Goal: Information Seeking & Learning: Learn about a topic

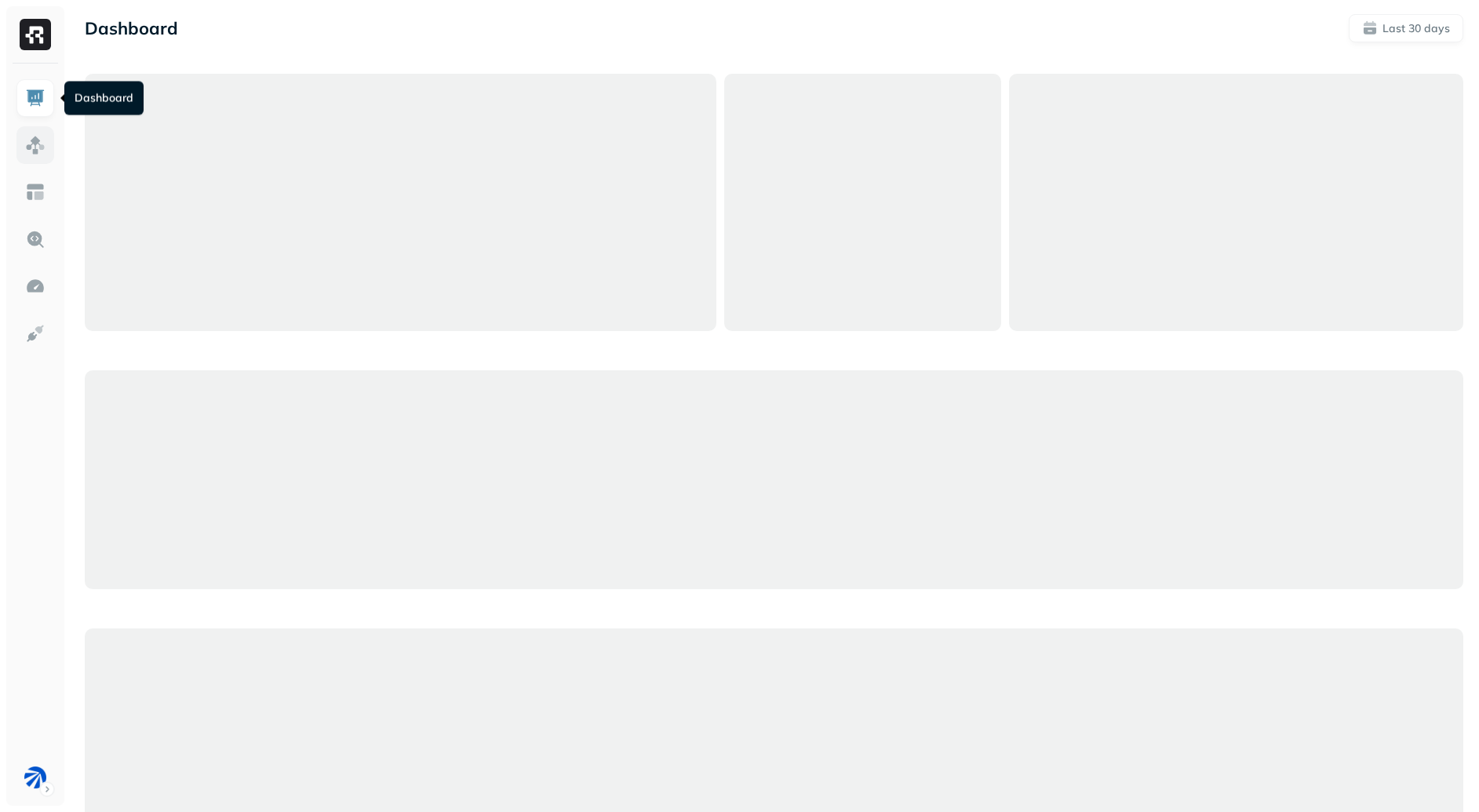
click at [43, 145] on img at bounding box center [35, 144] width 20 height 20
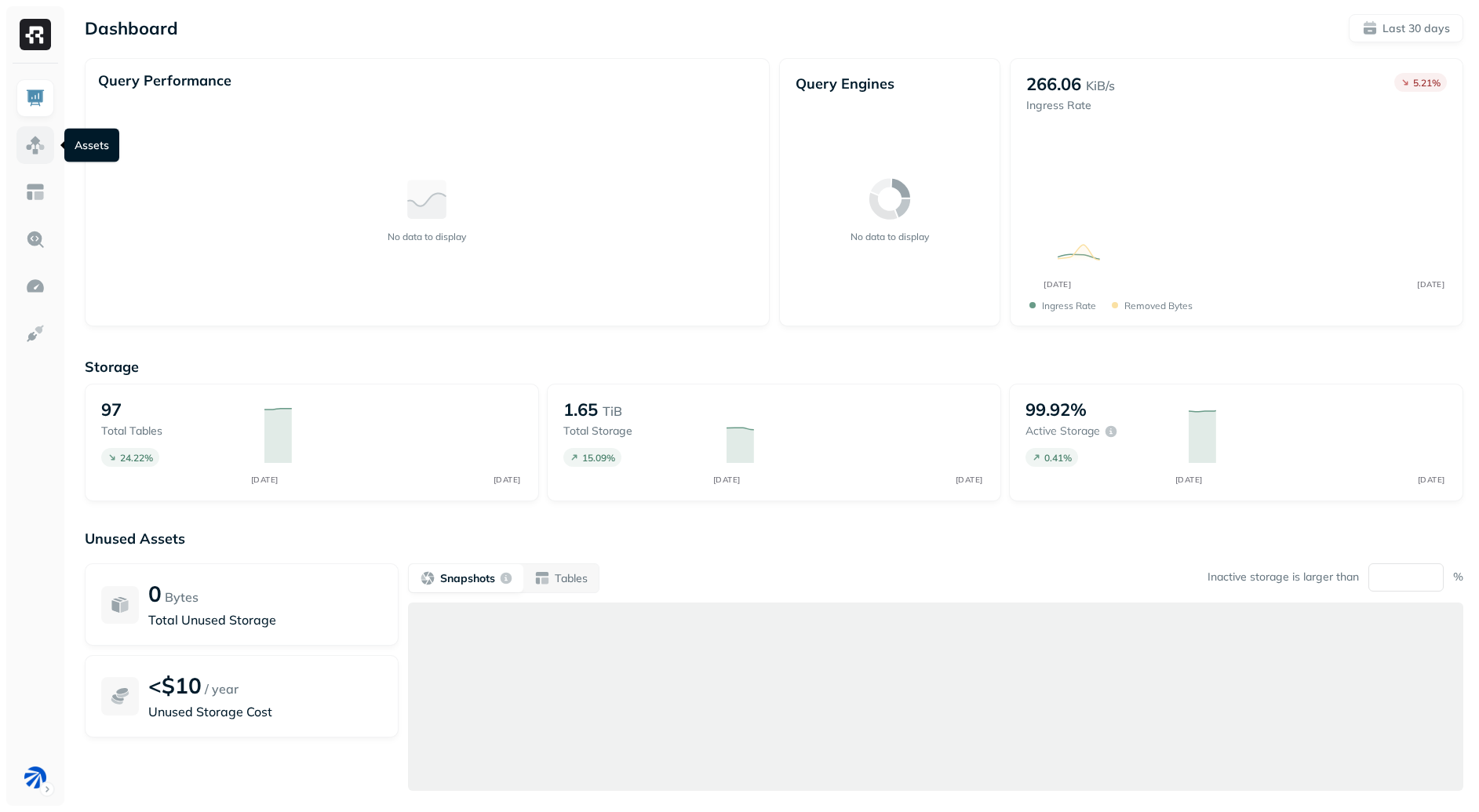
click at [28, 149] on img at bounding box center [35, 144] width 20 height 20
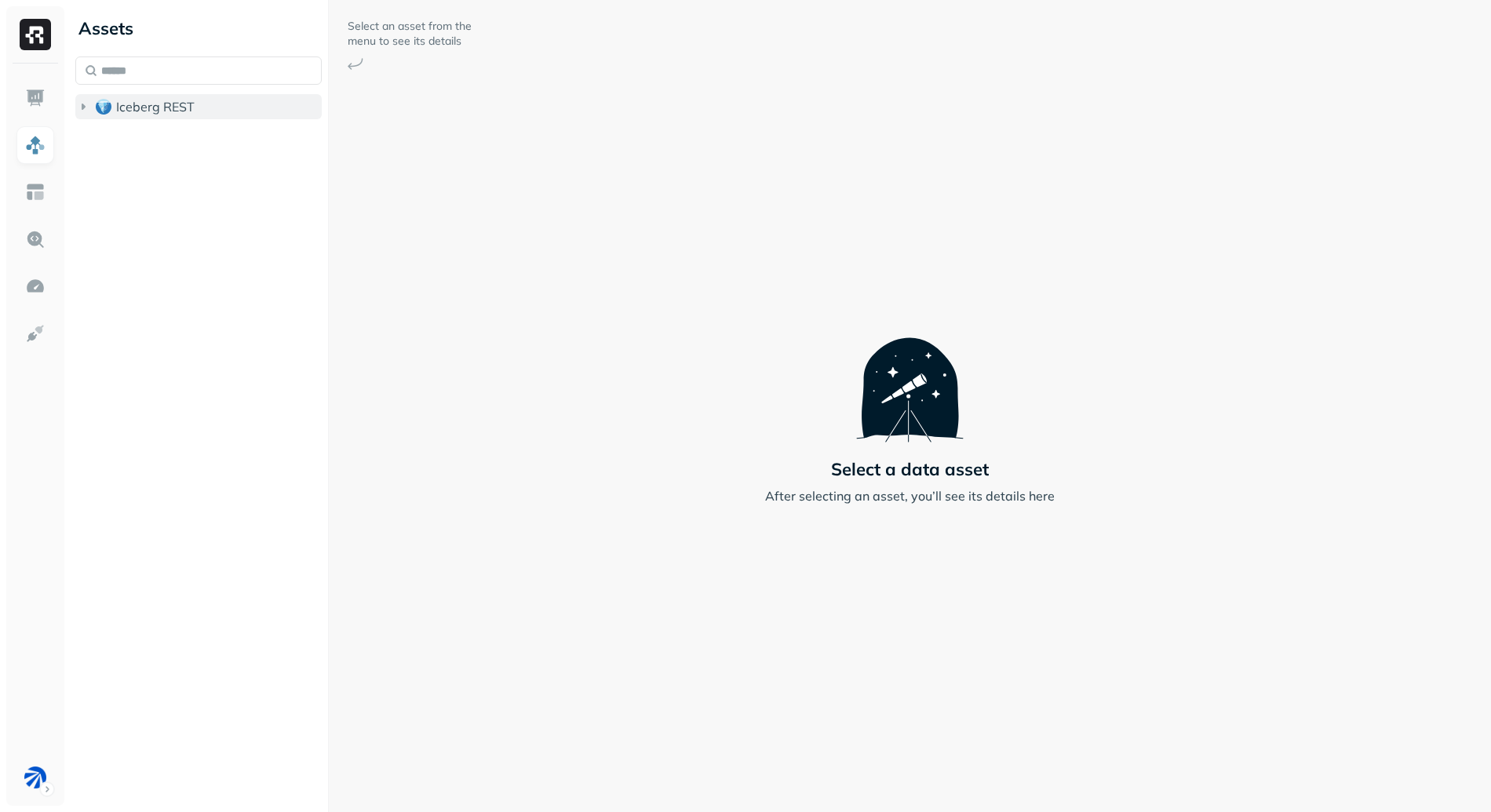
click at [184, 109] on span "Iceberg REST" at bounding box center [155, 107] width 79 height 16
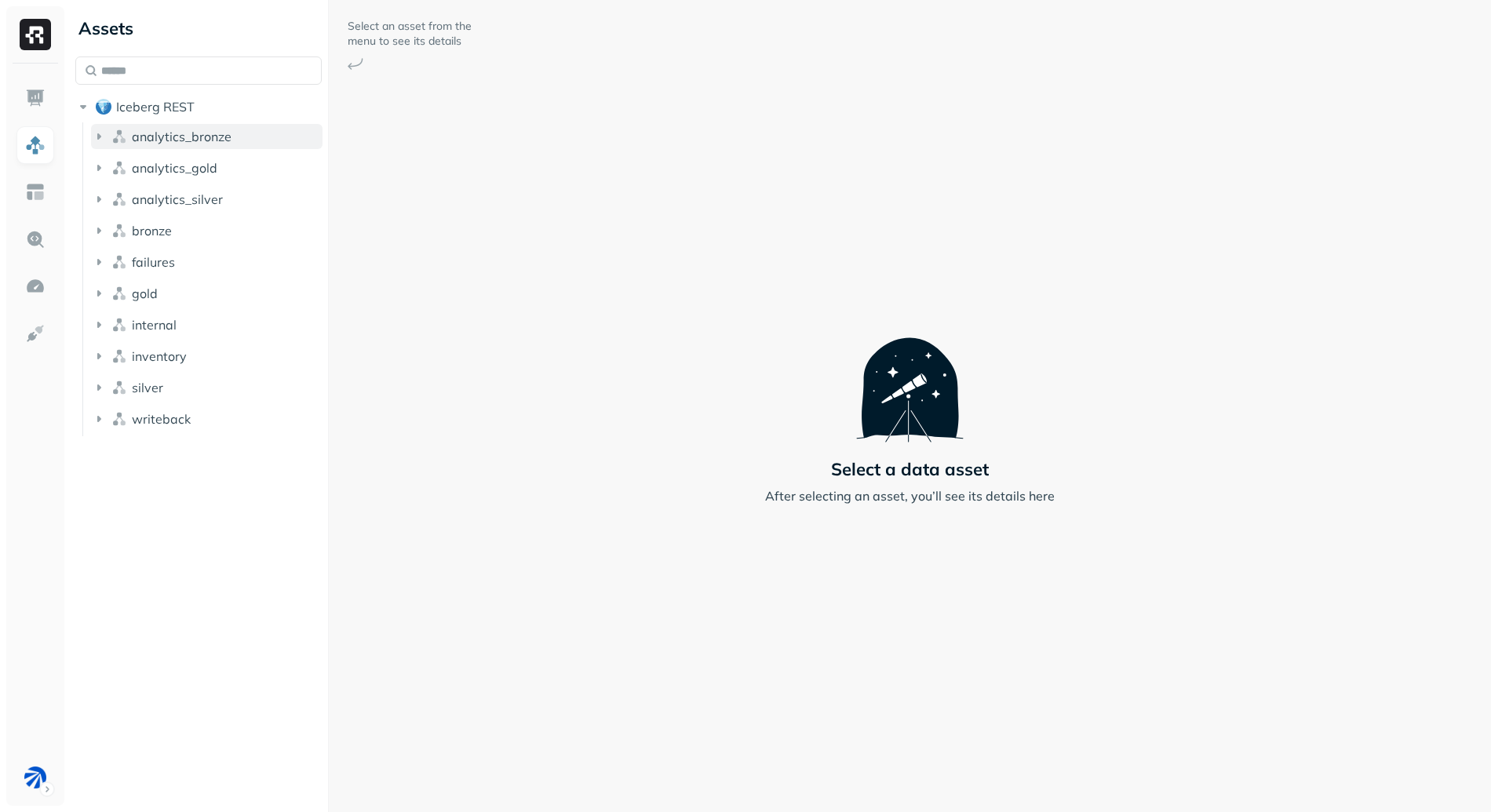
click at [204, 135] on span "analytics_bronze" at bounding box center [181, 136] width 100 height 16
click at [203, 161] on button "Tables ( 7 )" at bounding box center [214, 165] width 216 height 25
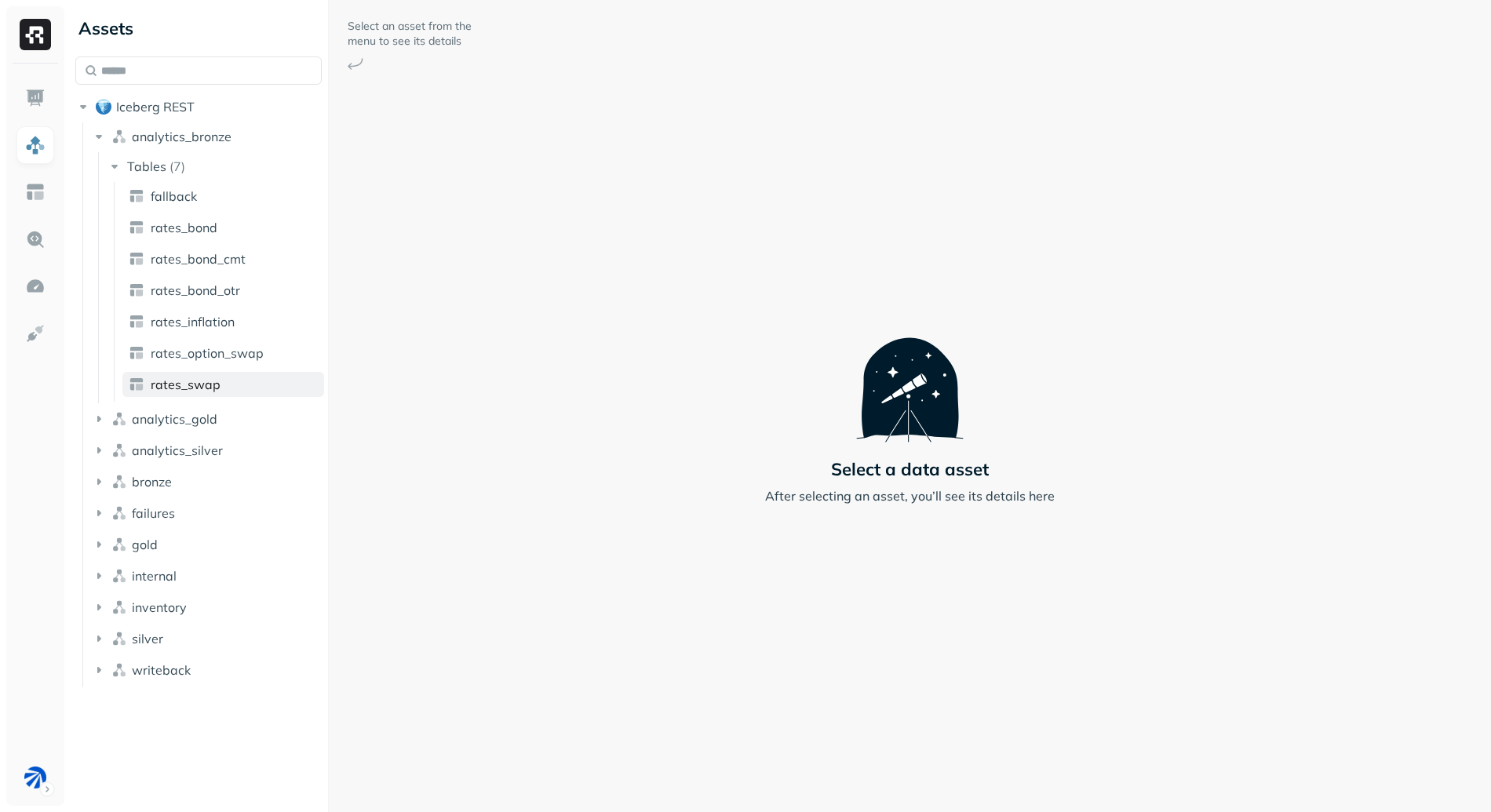
click at [224, 387] on link "rates_swap" at bounding box center [223, 384] width 201 height 25
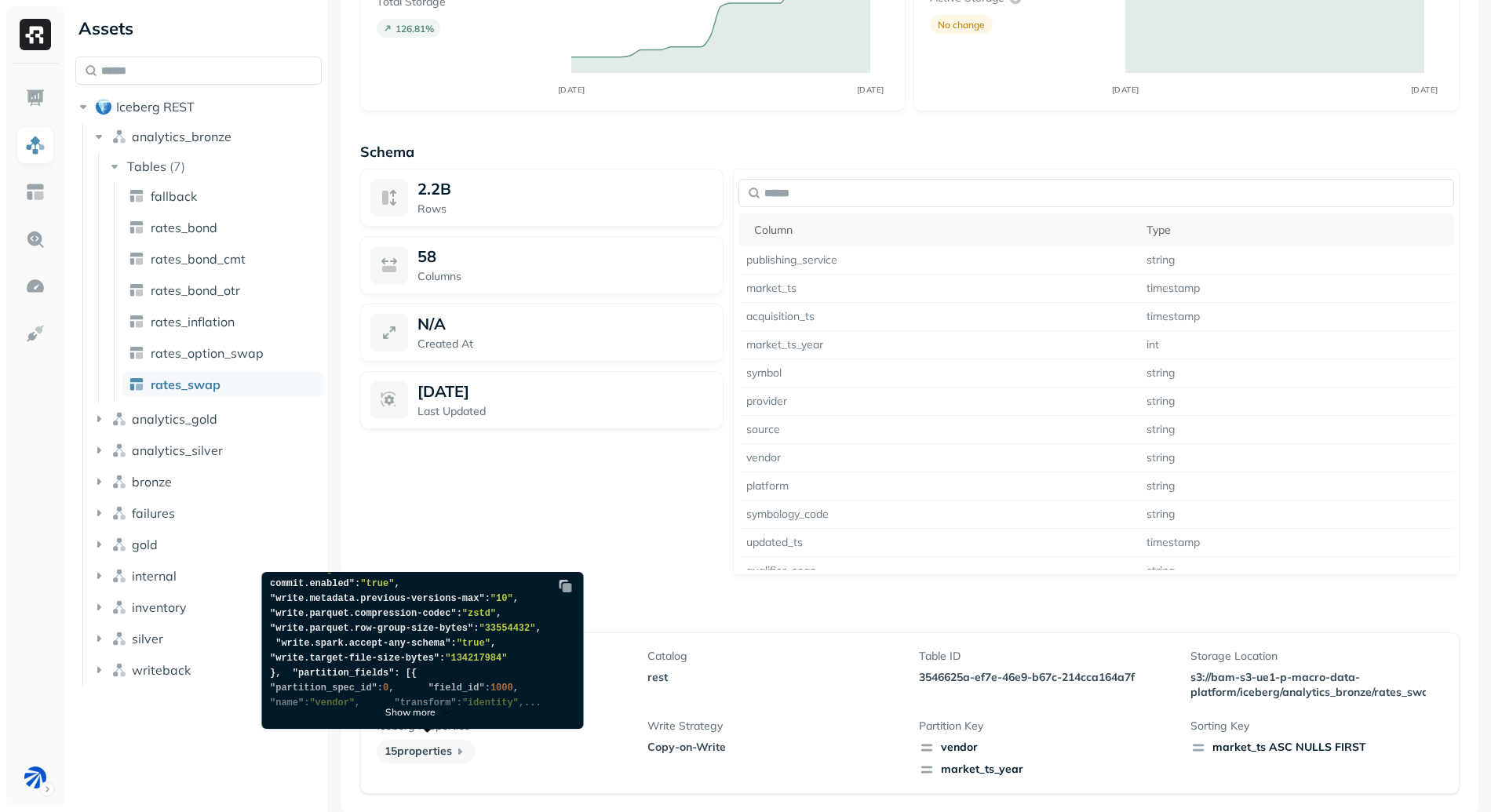
scroll to position [421, 0]
click at [408, 716] on p "Show more" at bounding box center [411, 711] width 50 height 12
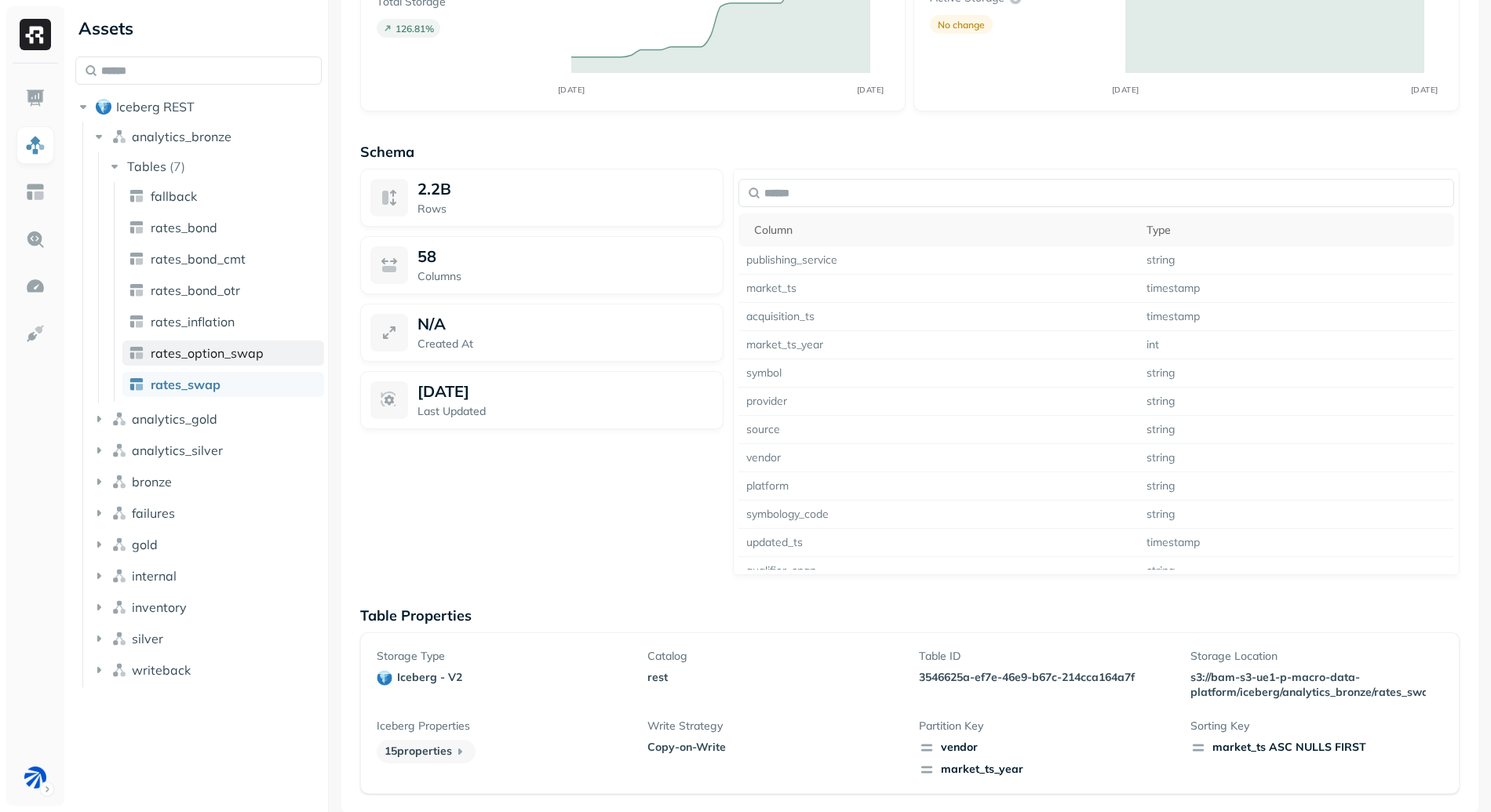
click at [220, 345] on link "rates_option_swap" at bounding box center [223, 353] width 201 height 25
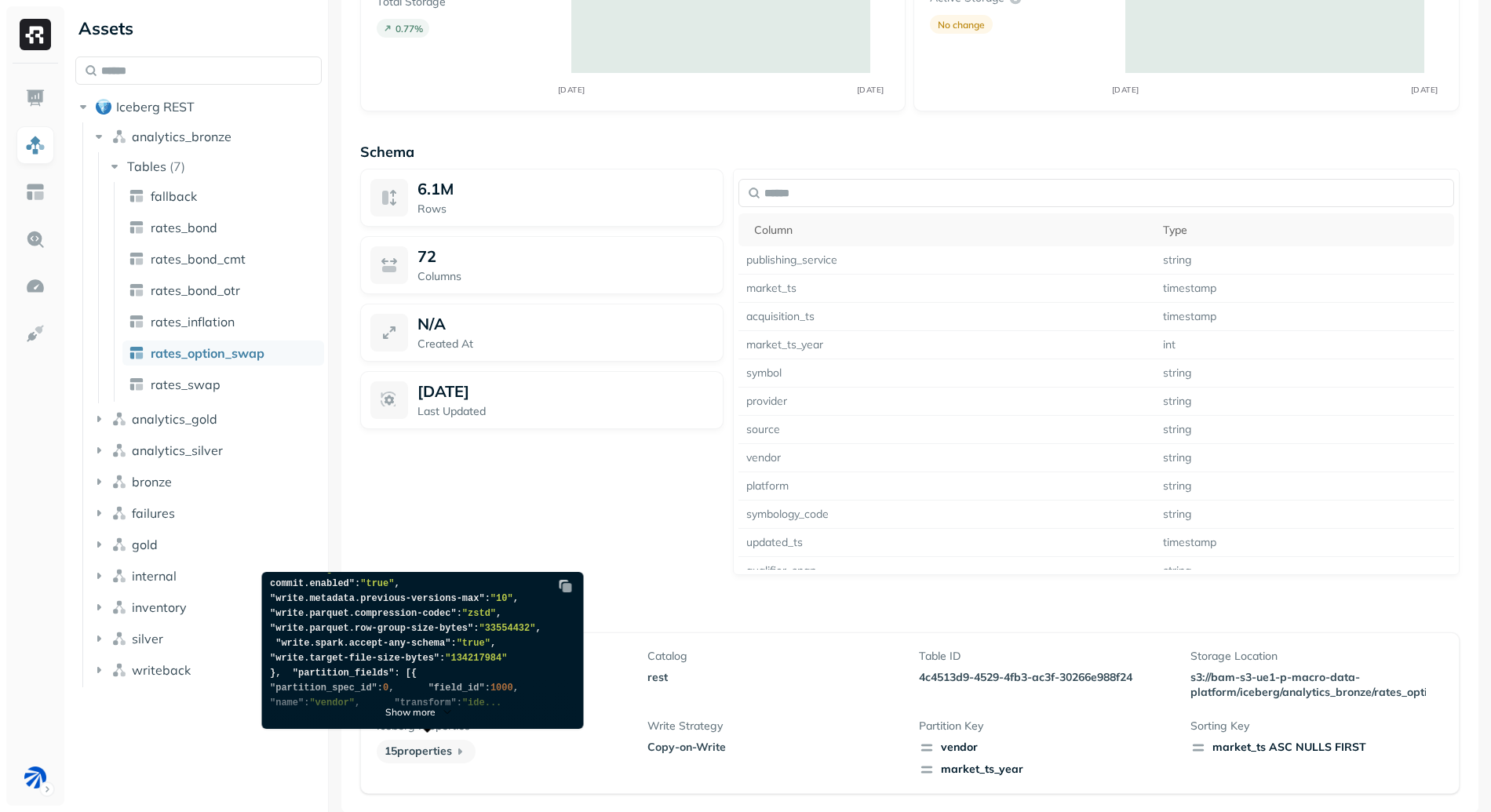
scroll to position [382, 0]
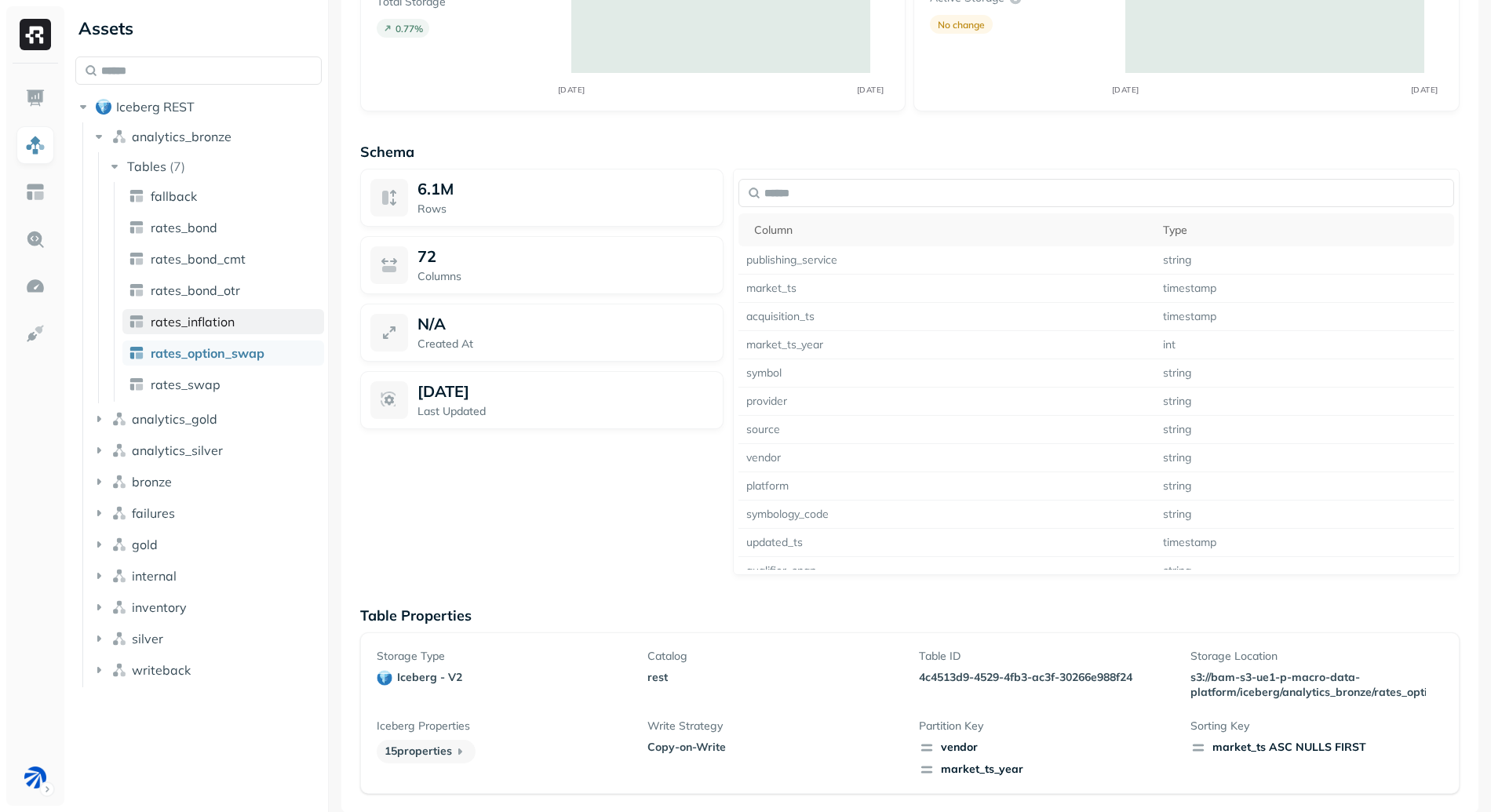
click at [208, 320] on span "rates_inflation" at bounding box center [192, 322] width 84 height 16
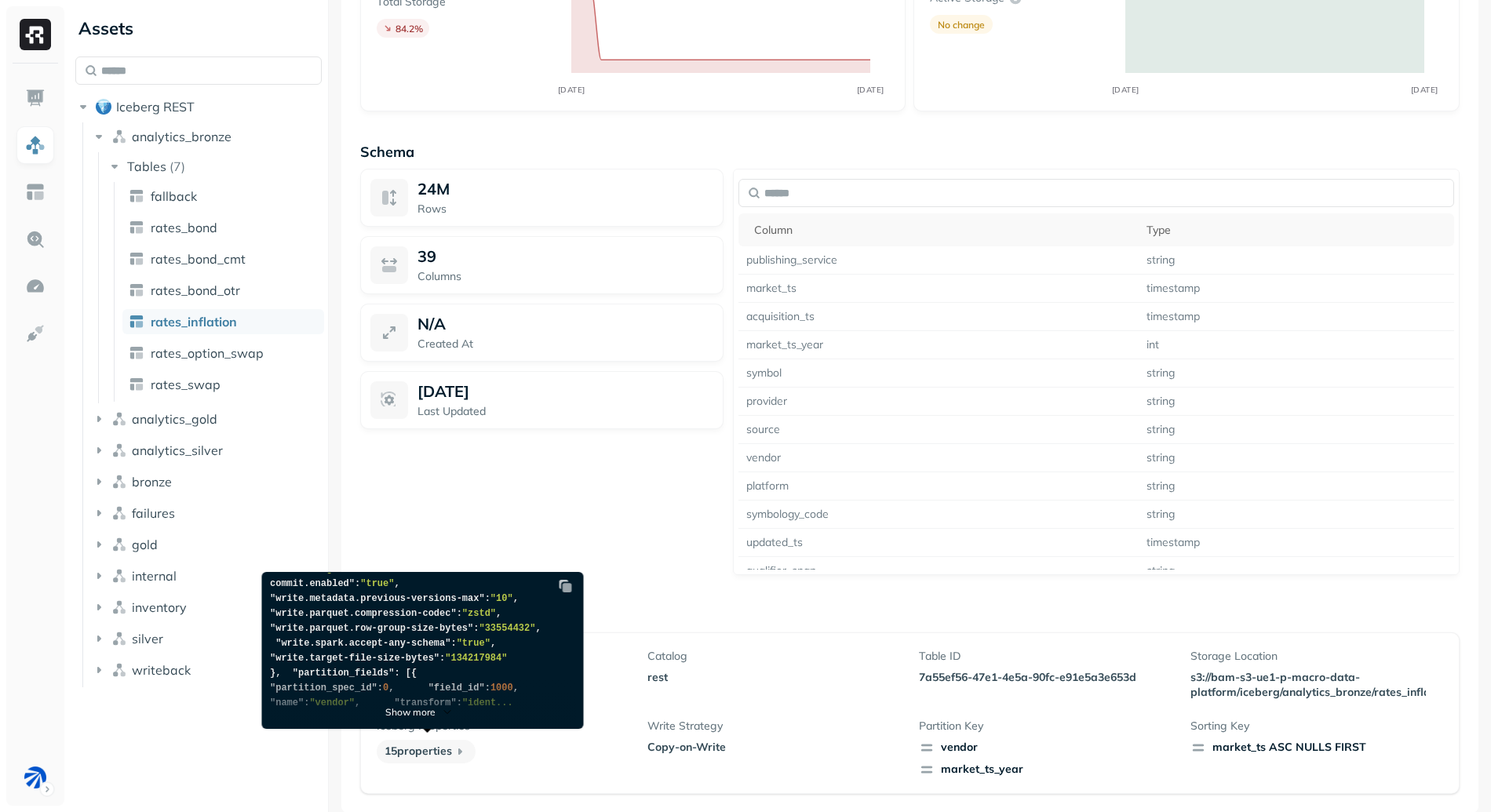
scroll to position [410, 0]
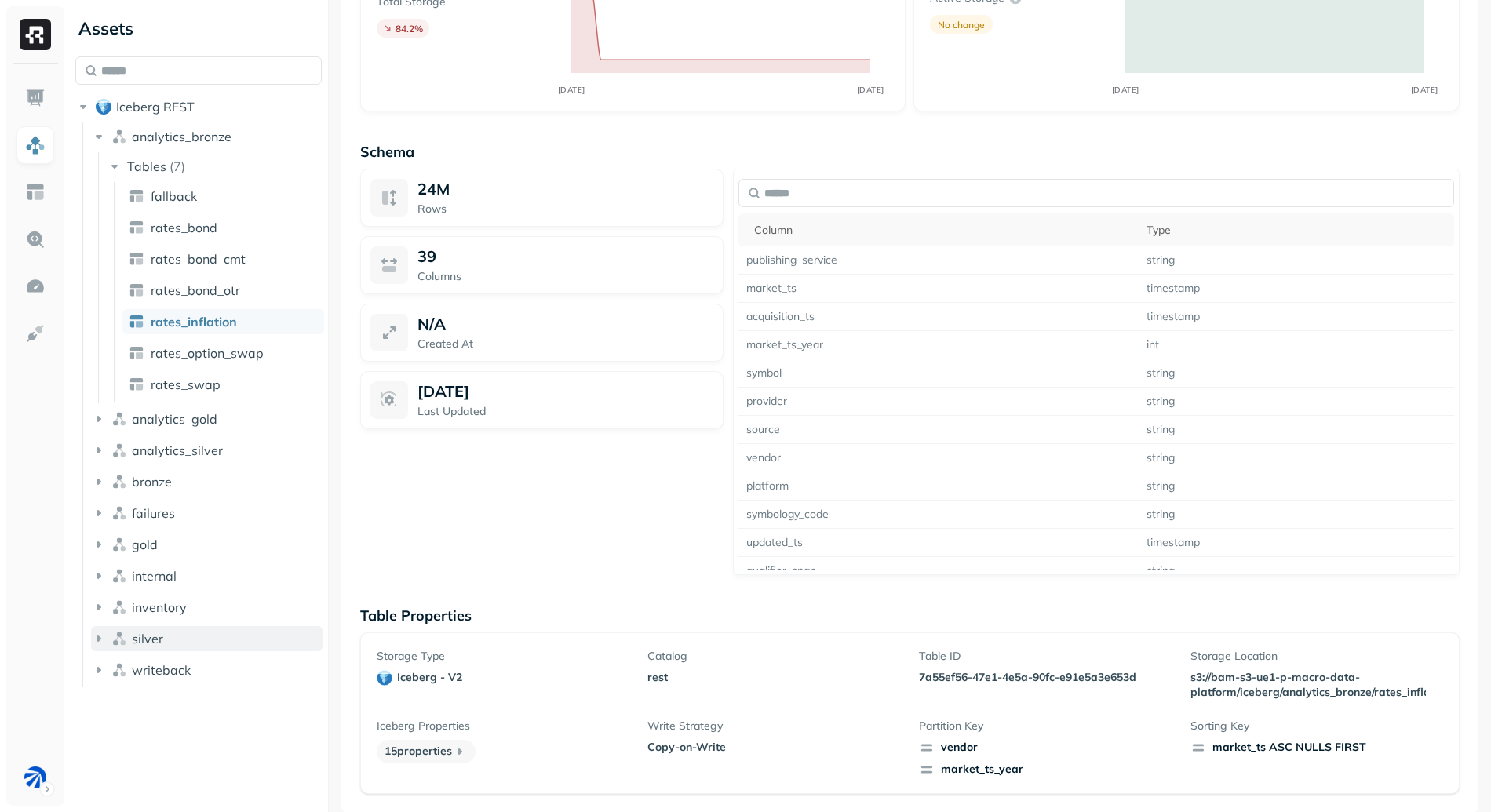
click at [213, 649] on button "silver" at bounding box center [206, 638] width 231 height 25
click at [201, 655] on ul "Tables ( 4 )" at bounding box center [210, 670] width 225 height 31
click at [205, 663] on button "Tables ( 4 )" at bounding box center [214, 668] width 216 height 25
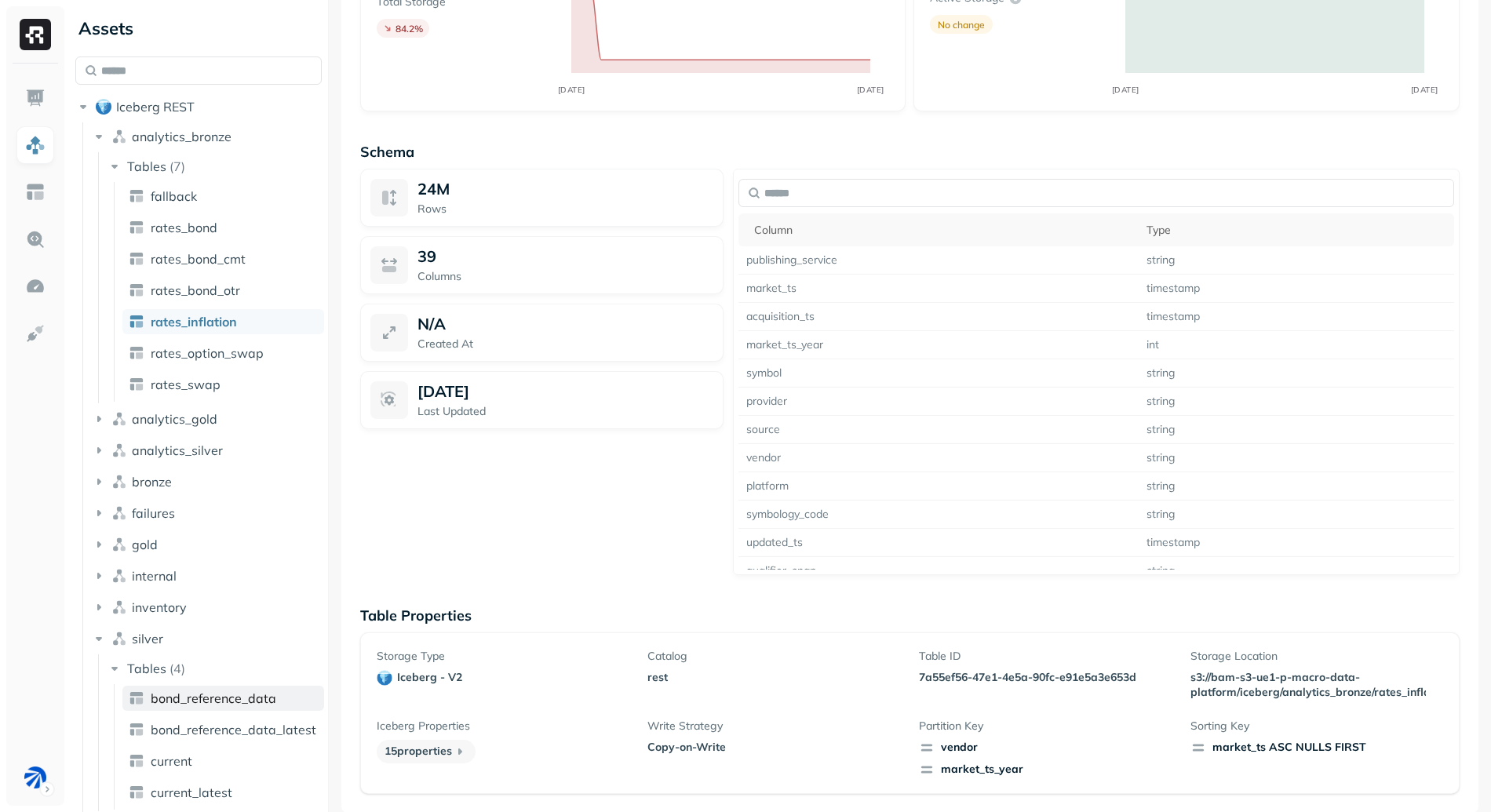
scroll to position [39, 0]
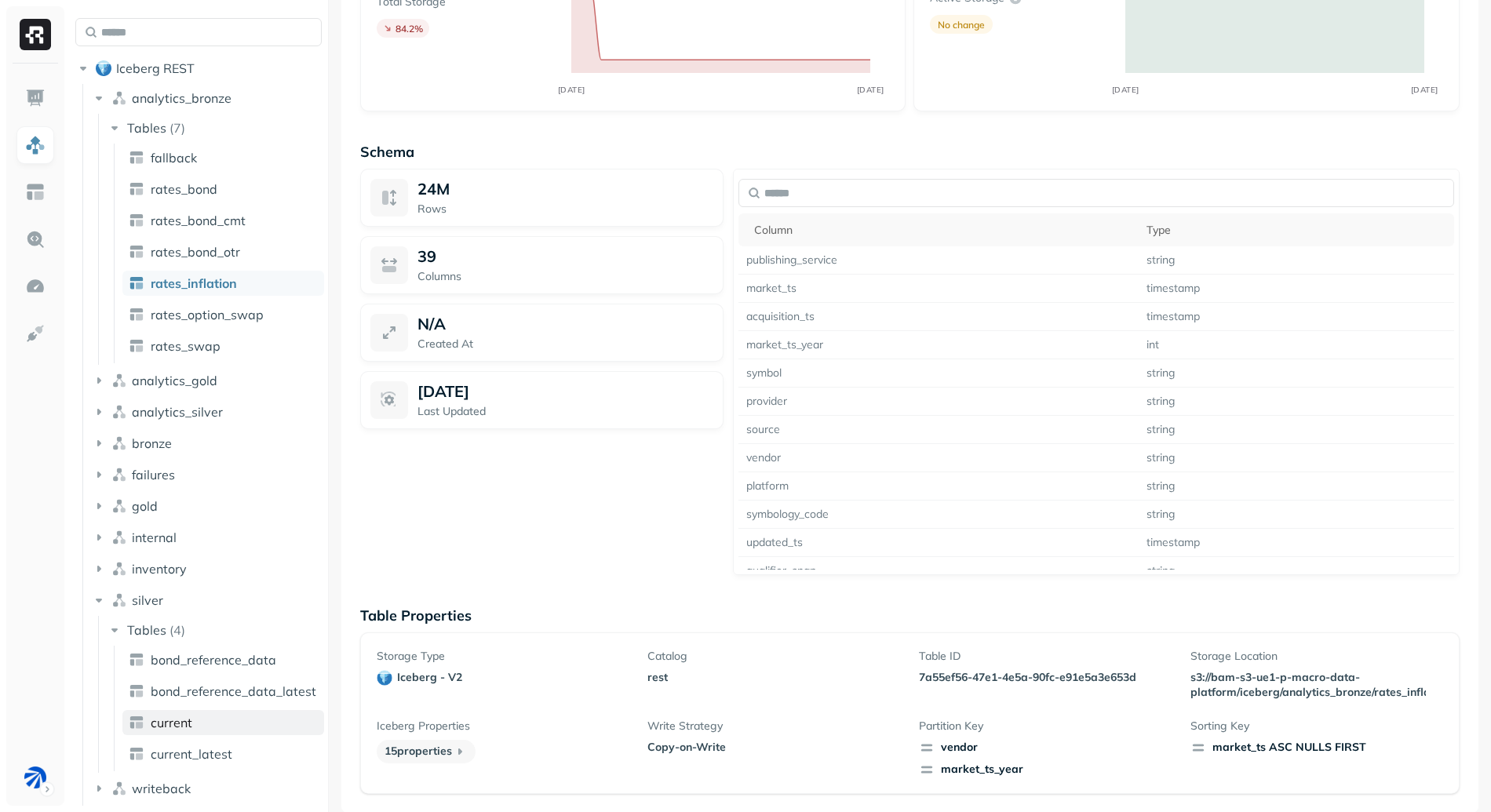
click at [234, 727] on link "current" at bounding box center [223, 721] width 201 height 25
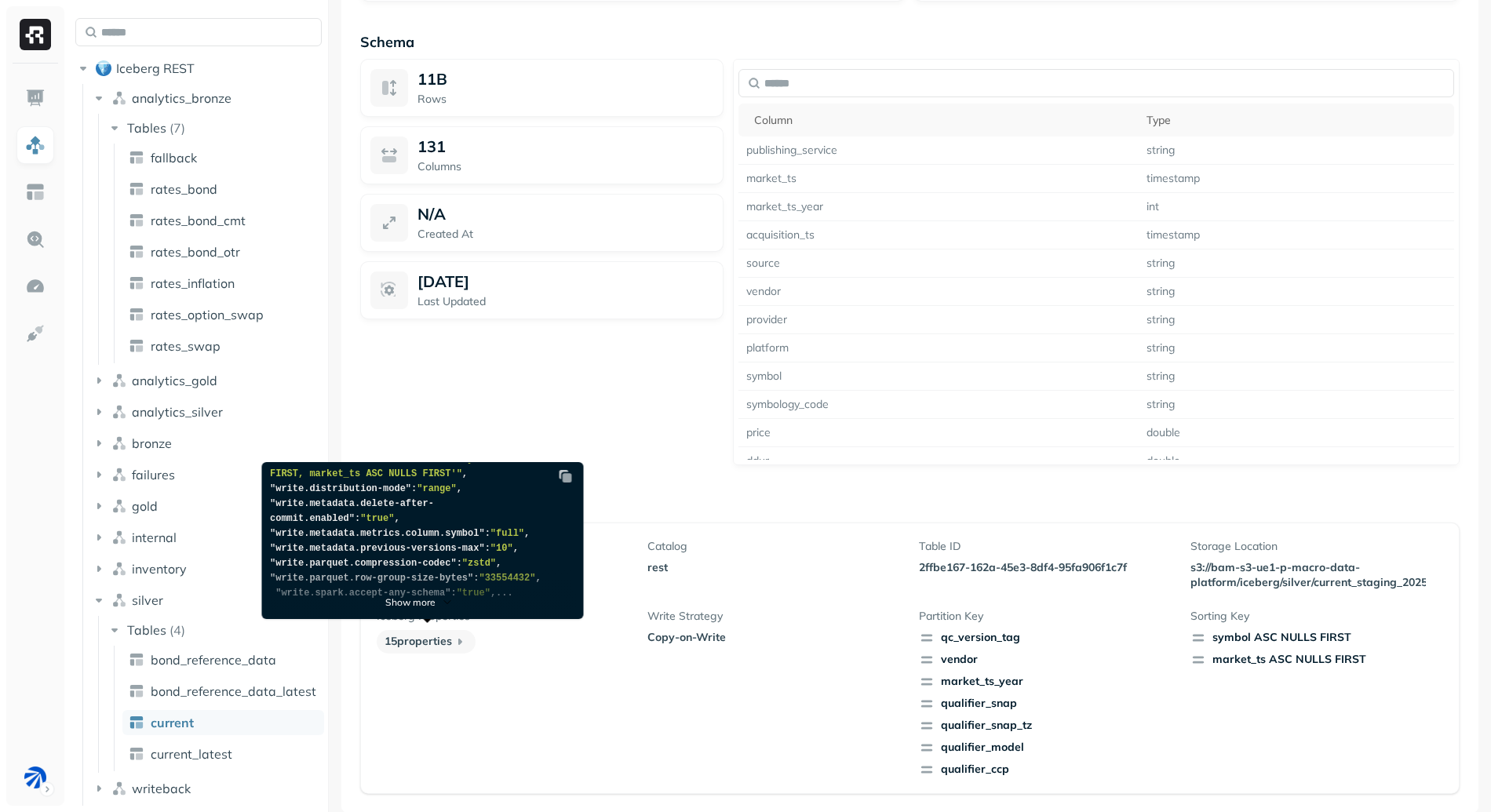
scroll to position [258, 0]
click at [417, 608] on p "Show more" at bounding box center [411, 602] width 50 height 12
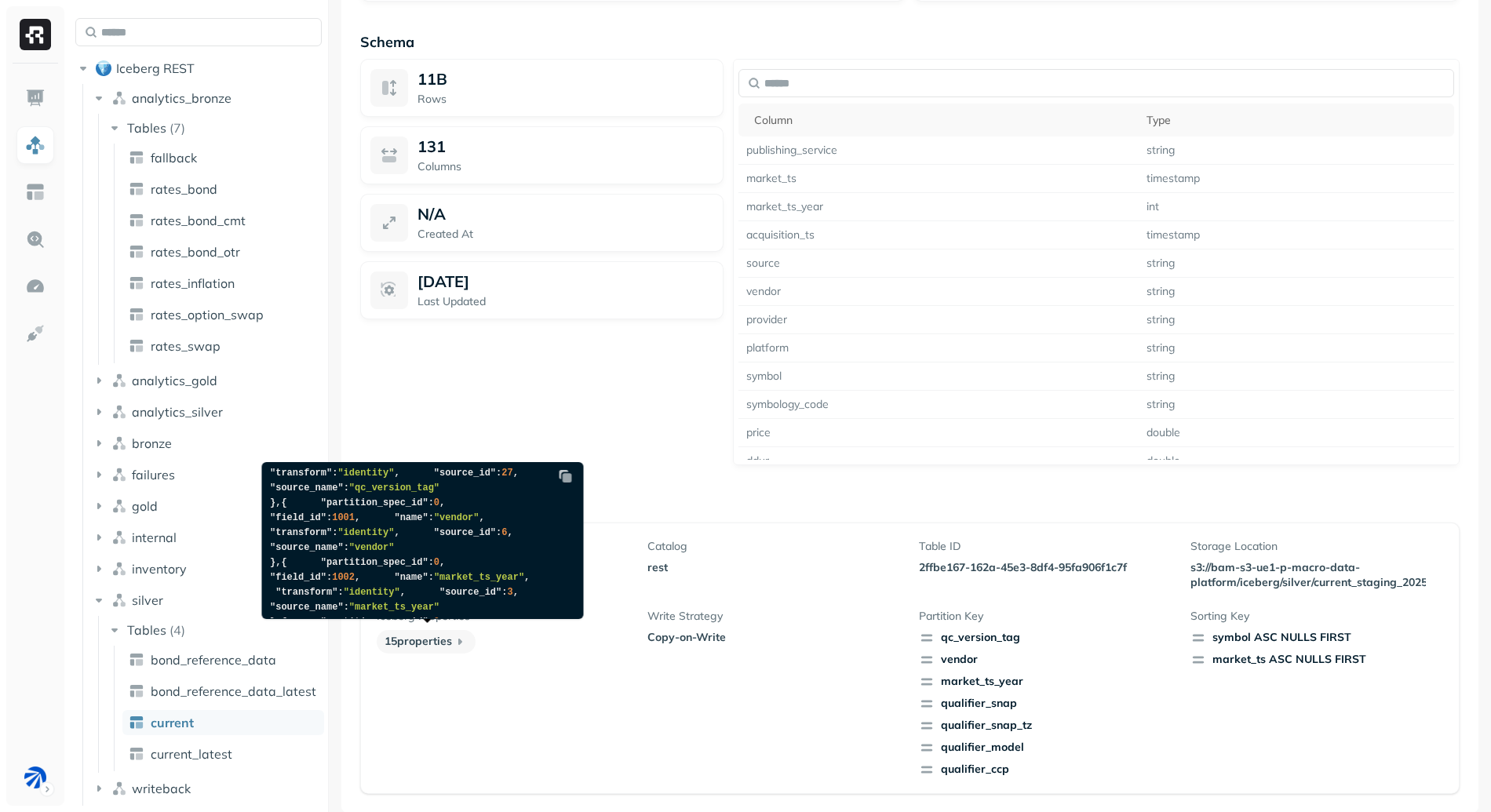
scroll to position [246, 0]
